Goal: Task Accomplishment & Management: Use online tool/utility

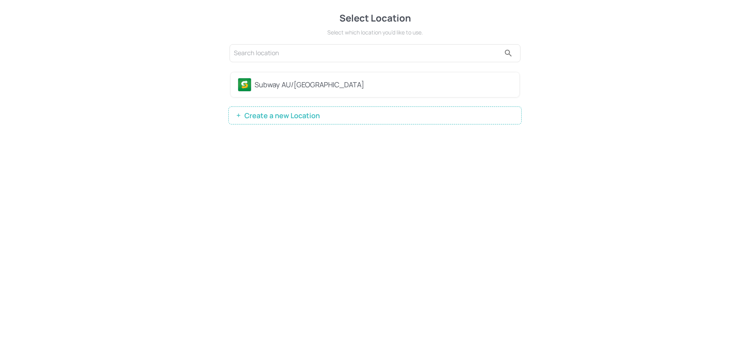
click at [256, 79] on div "Subway AU/[GEOGRAPHIC_DATA]" at bounding box center [383, 84] width 258 height 11
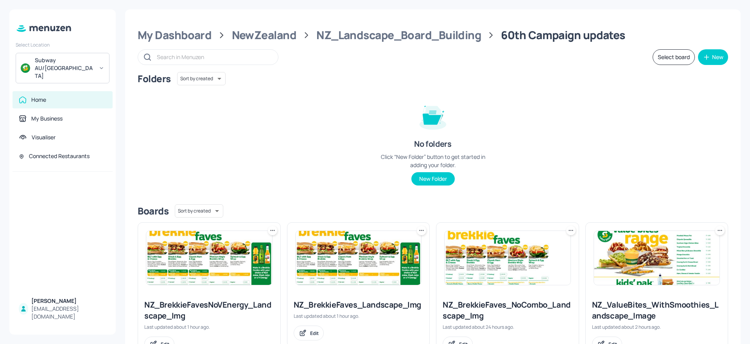
click at [302, 165] on div "Folders Sort by created id ​ No folders Click “New Folder” button to get starte…" at bounding box center [433, 135] width 590 height 126
click at [195, 35] on div "My Dashboard" at bounding box center [175, 35] width 74 height 14
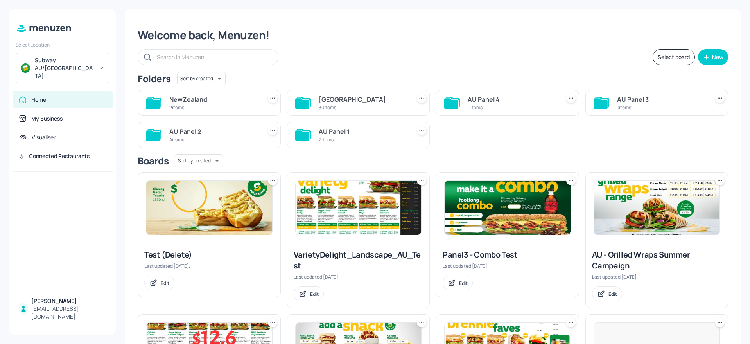
click at [347, 104] on div "[GEOGRAPHIC_DATA]" at bounding box center [363, 99] width 89 height 9
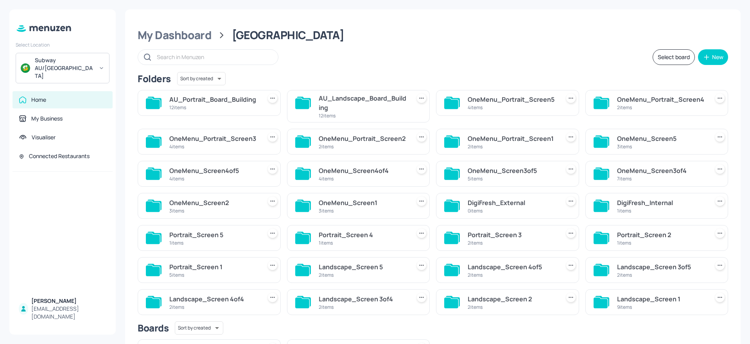
click at [339, 102] on div "AU_Landscape_Board_Building" at bounding box center [363, 102] width 89 height 19
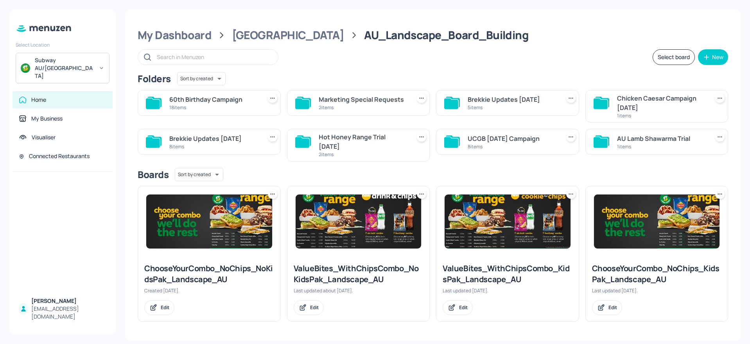
click at [229, 100] on div "60th Birthday Campaign" at bounding box center [213, 99] width 89 height 9
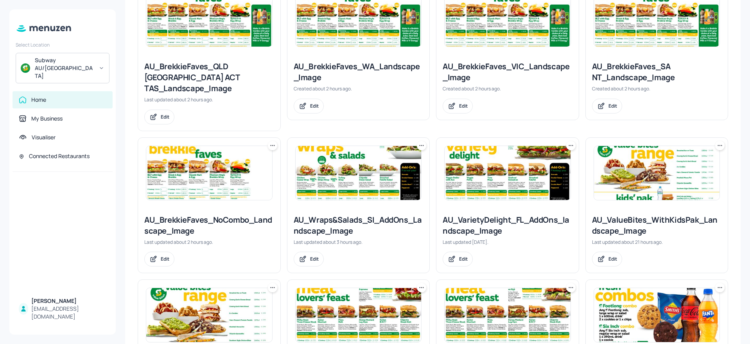
scroll to position [469, 0]
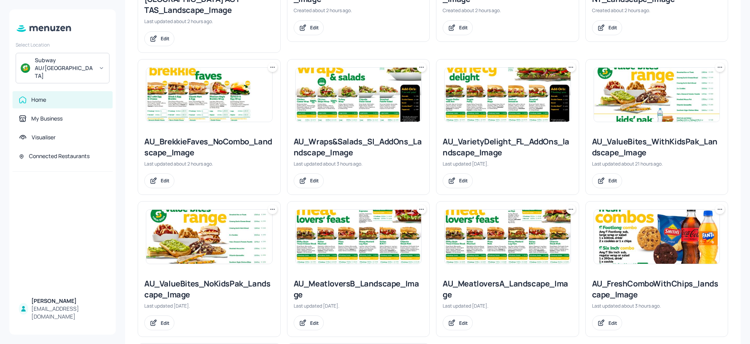
click at [667, 217] on img at bounding box center [657, 237] width 126 height 54
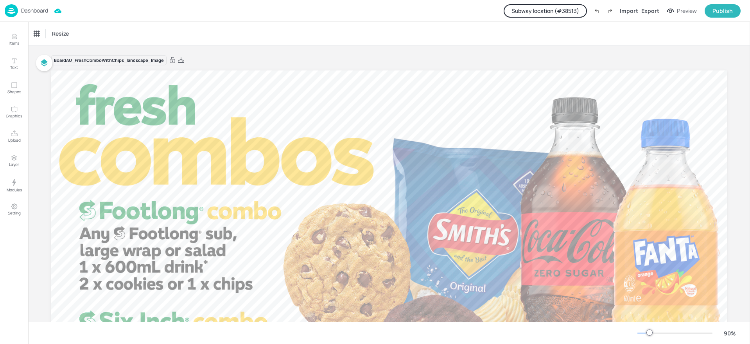
click at [559, 13] on button "Subway location (# 38513 )" at bounding box center [544, 10] width 83 height 13
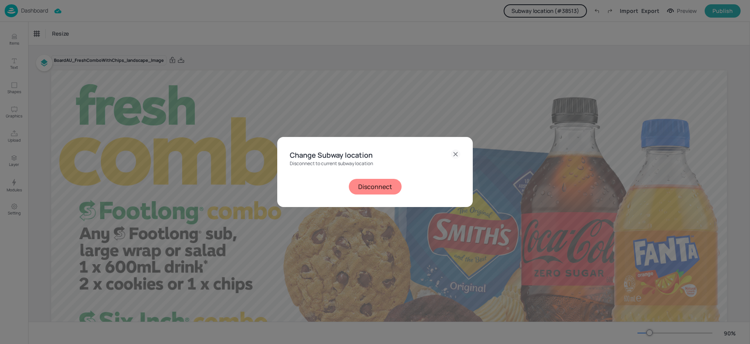
drag, startPoint x: 385, startPoint y: 196, endPoint x: 385, endPoint y: 192, distance: 3.9
click at [385, 195] on div "Change Subway location Disconnect to current subway location Disconnect" at bounding box center [374, 172] width 195 height 70
click at [385, 188] on button "Disconnect" at bounding box center [375, 187] width 53 height 16
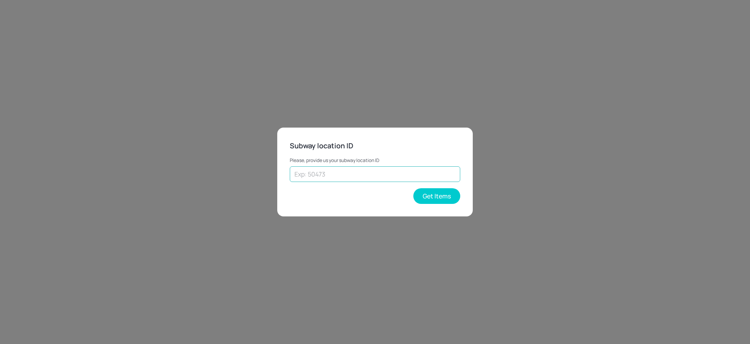
click at [384, 175] on input "text" at bounding box center [375, 174] width 170 height 16
type input "69593"
click at [441, 199] on button "Get Items" at bounding box center [436, 196] width 47 height 16
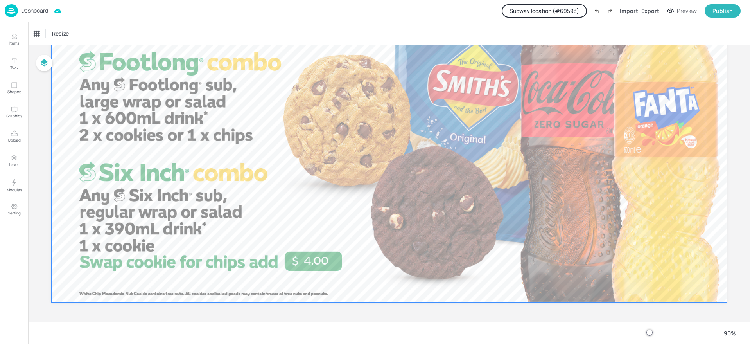
scroll to position [31, 0]
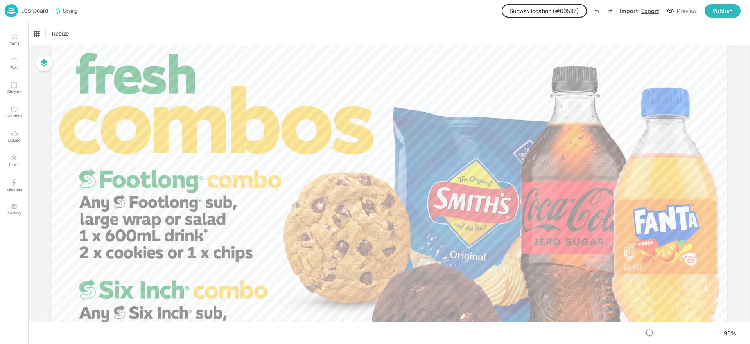
click at [652, 11] on div "Export" at bounding box center [650, 11] width 18 height 8
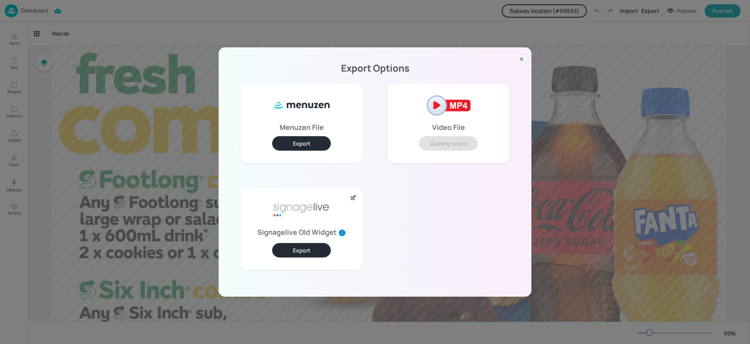
click at [306, 253] on button "Export" at bounding box center [301, 250] width 59 height 14
